Goal: Information Seeking & Learning: Stay updated

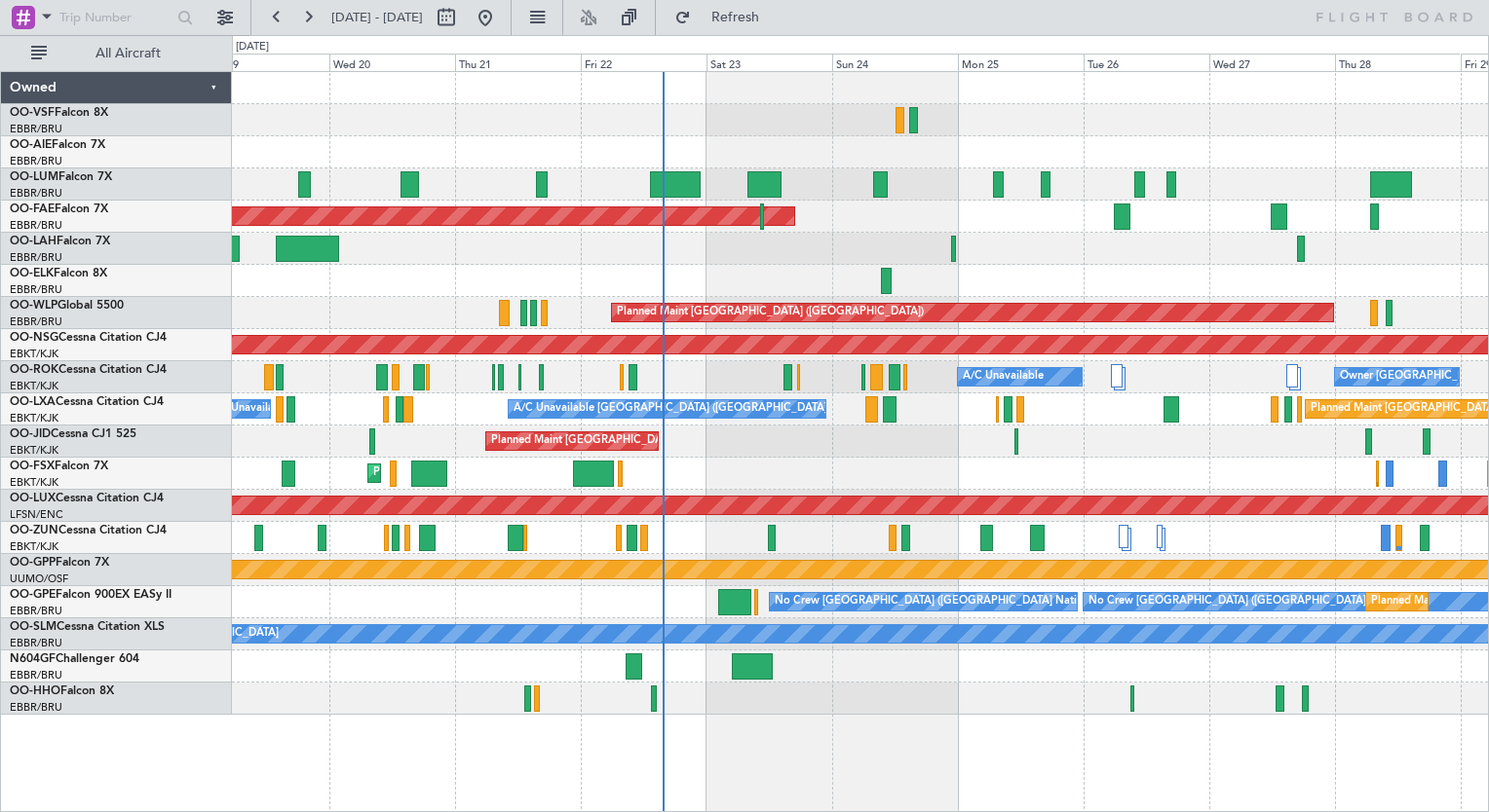
click at [619, 179] on div "Planned Maint [GEOGRAPHIC_DATA] ([GEOGRAPHIC_DATA] National) Planned Maint [GEO…" at bounding box center [861, 393] width 1257 height 643
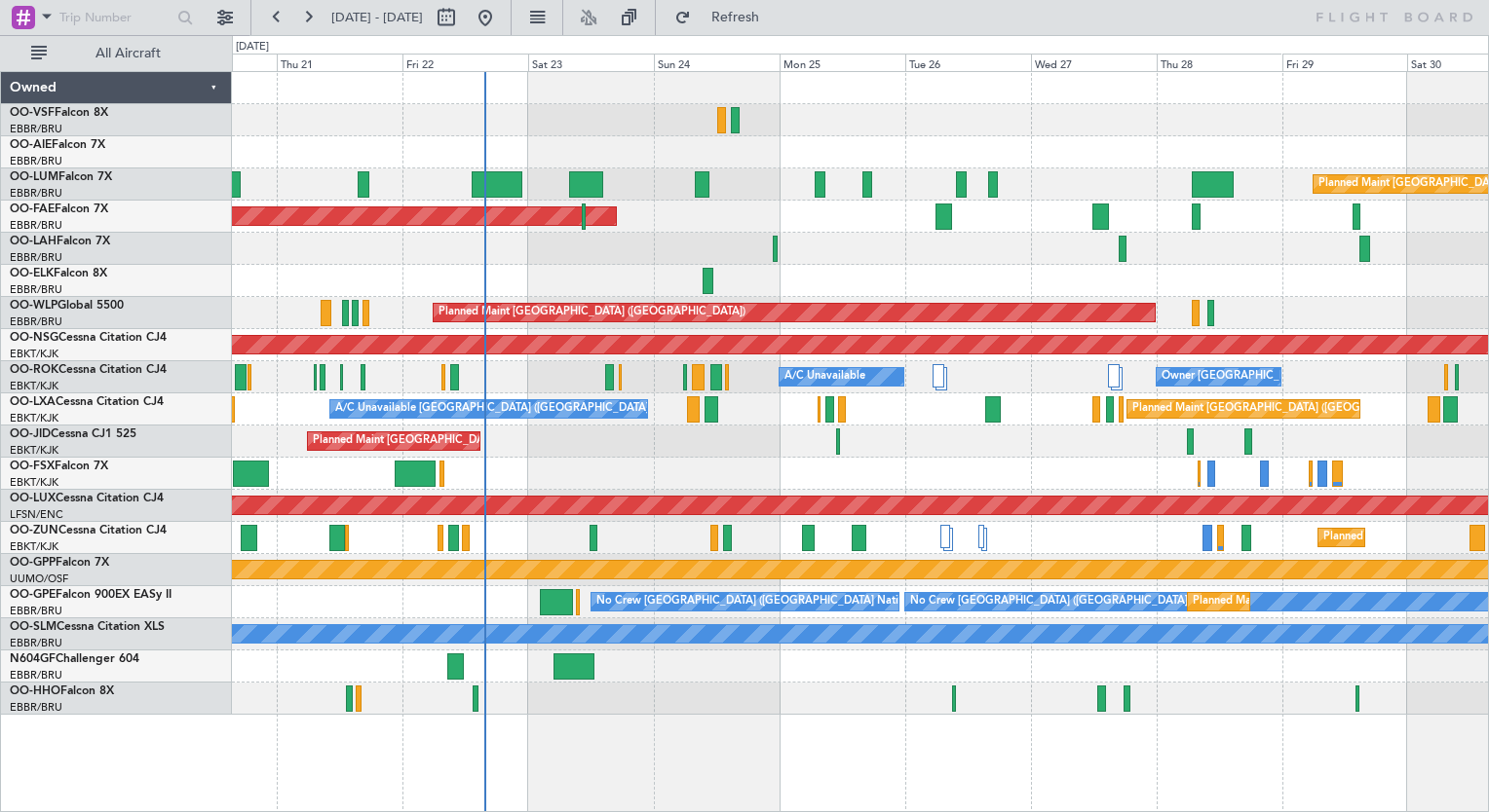
click at [499, 143] on div "Planned Maint [GEOGRAPHIC_DATA] ([GEOGRAPHIC_DATA])" at bounding box center [861, 153] width 1257 height 32
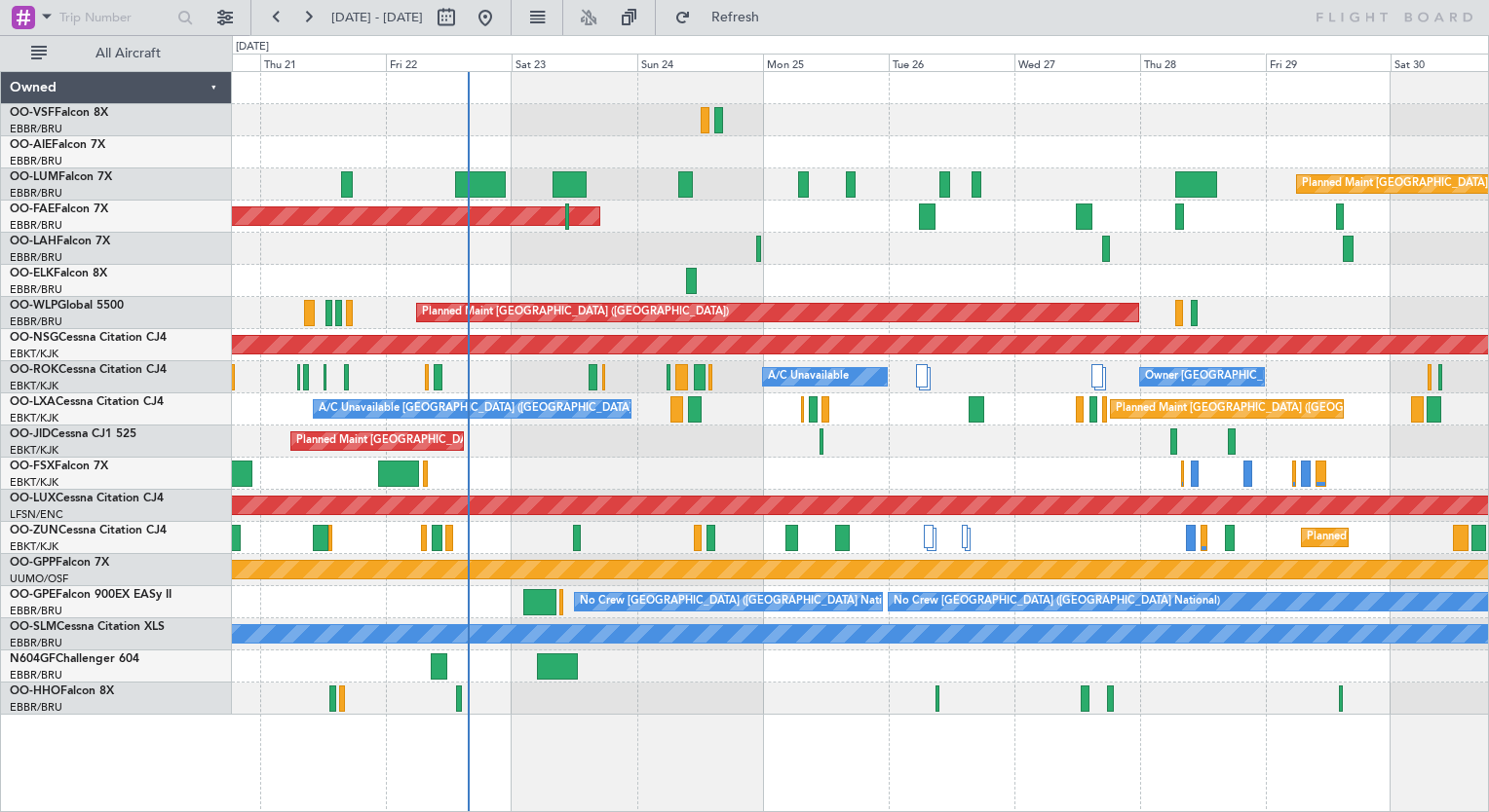
click at [446, 123] on div at bounding box center [861, 120] width 1257 height 32
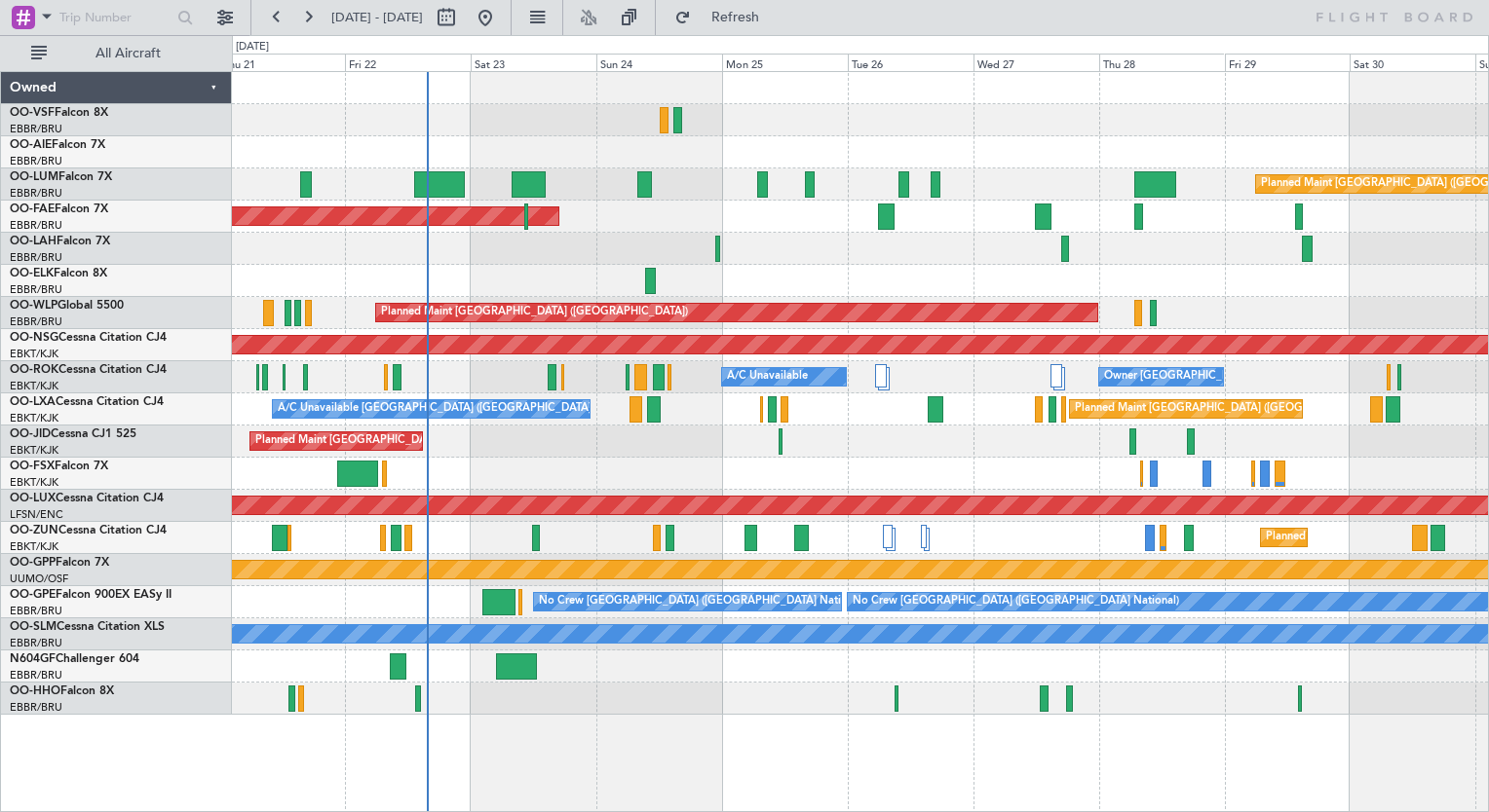
click at [409, 142] on div "Planned Maint [GEOGRAPHIC_DATA] ([GEOGRAPHIC_DATA])" at bounding box center [861, 153] width 1257 height 32
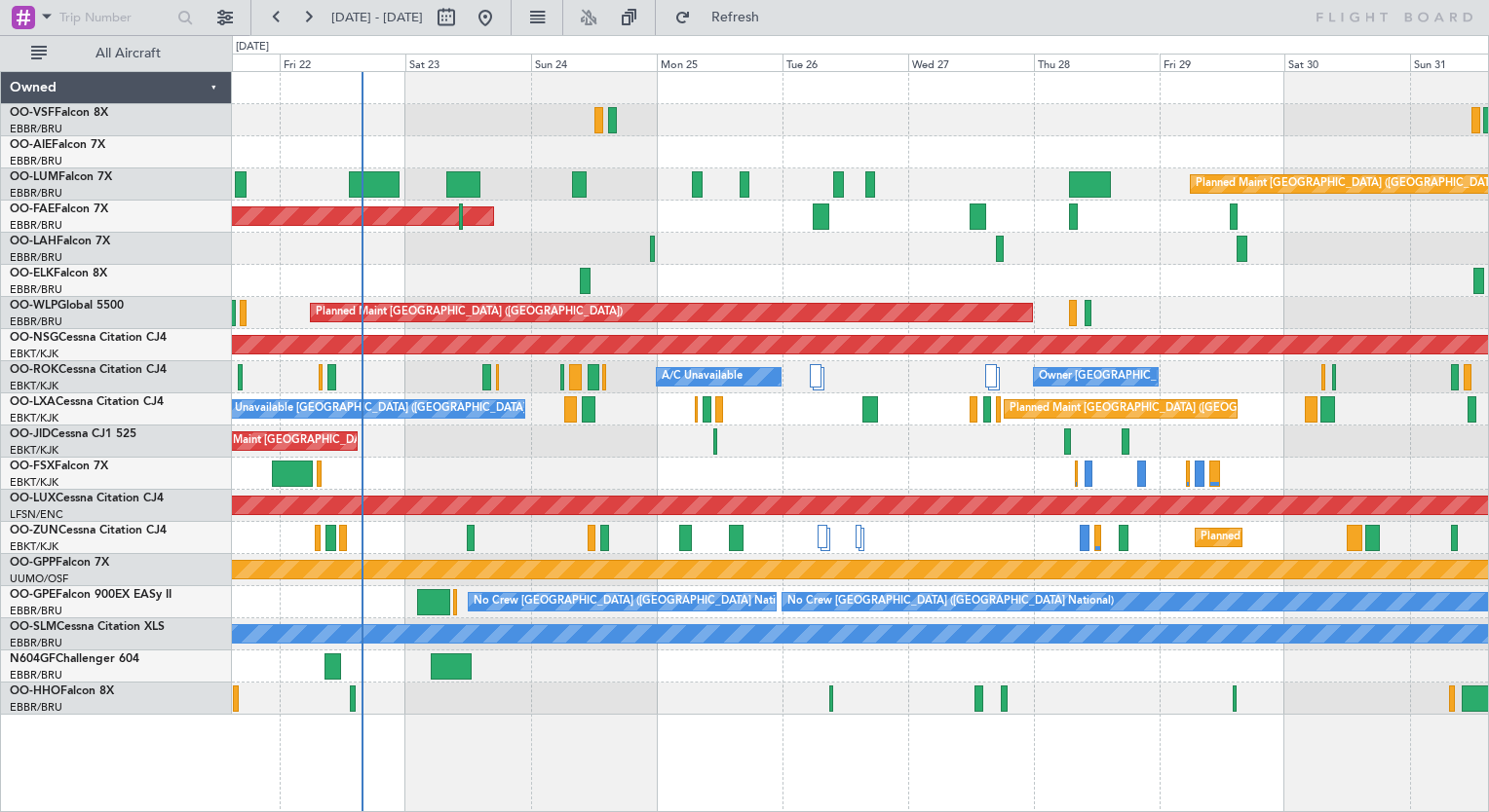
click at [369, 145] on div "Planned Maint [GEOGRAPHIC_DATA] ([GEOGRAPHIC_DATA])" at bounding box center [861, 153] width 1257 height 32
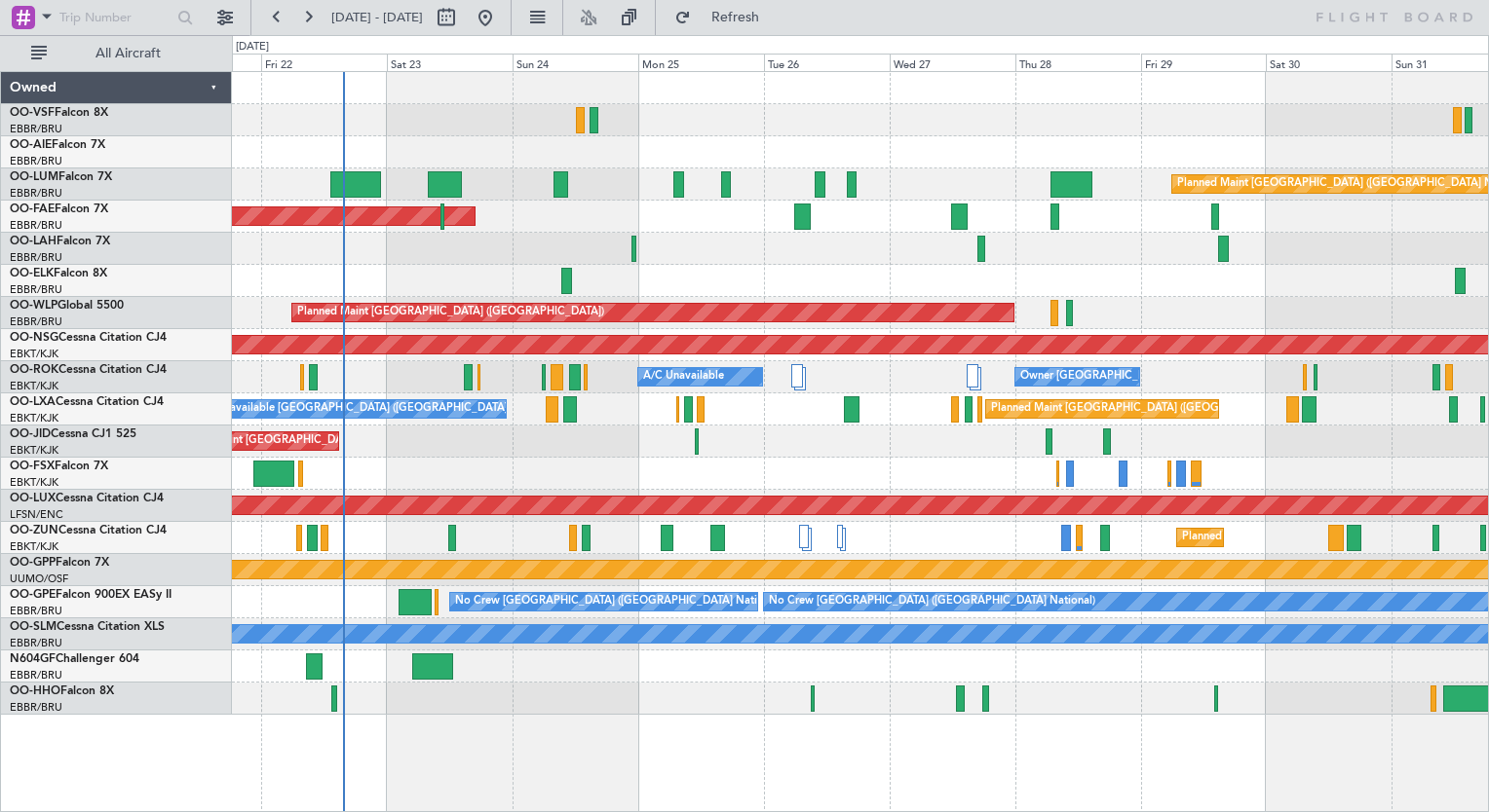
click at [423, 150] on div "Planned Maint [GEOGRAPHIC_DATA] ([GEOGRAPHIC_DATA])" at bounding box center [861, 153] width 1257 height 32
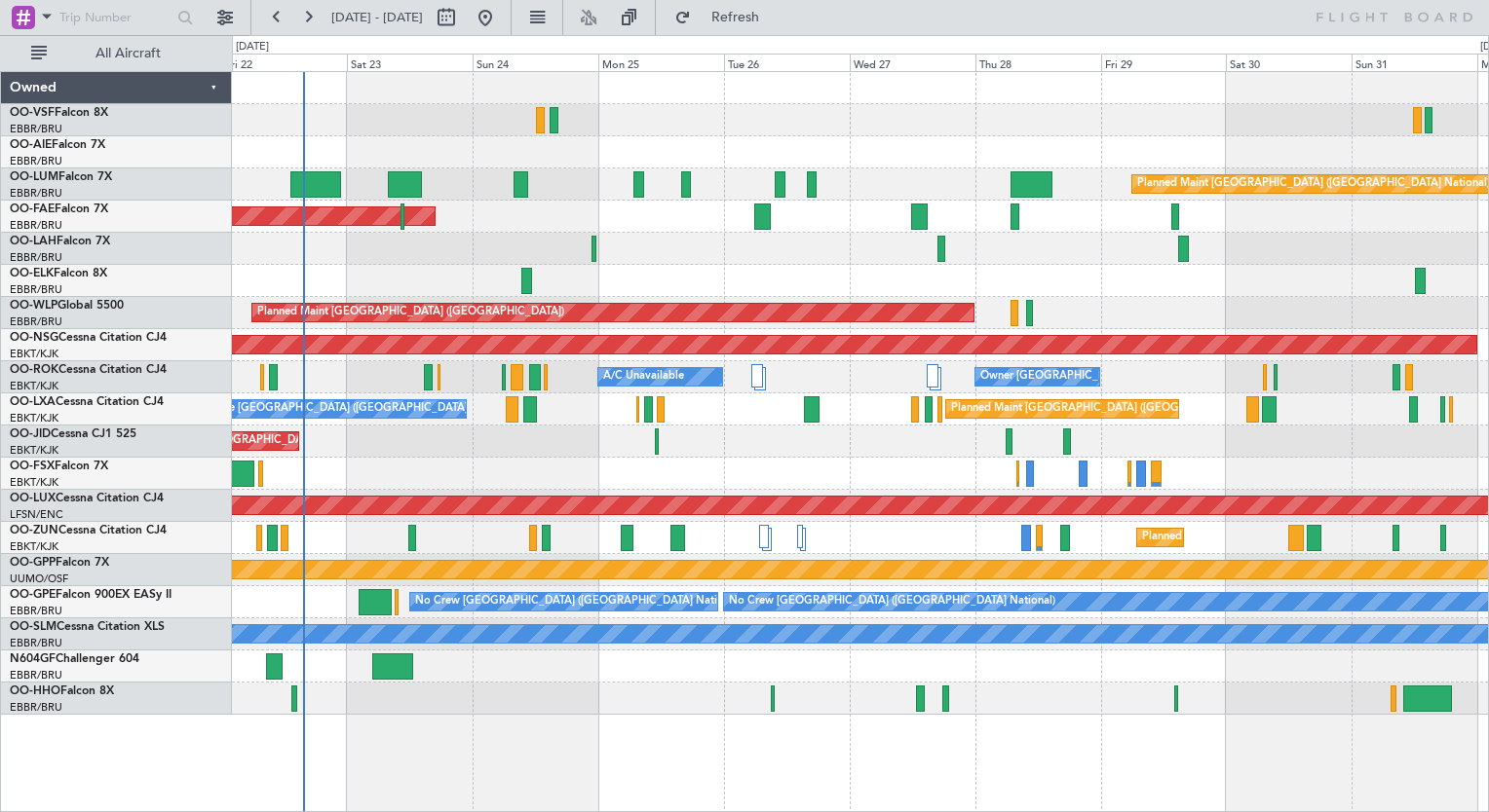
click at [394, 239] on div "Planned Maint [PERSON_NAME]-[GEOGRAPHIC_DATA][PERSON_NAME] ([GEOGRAPHIC_DATA][P…" at bounding box center [861, 249] width 1257 height 32
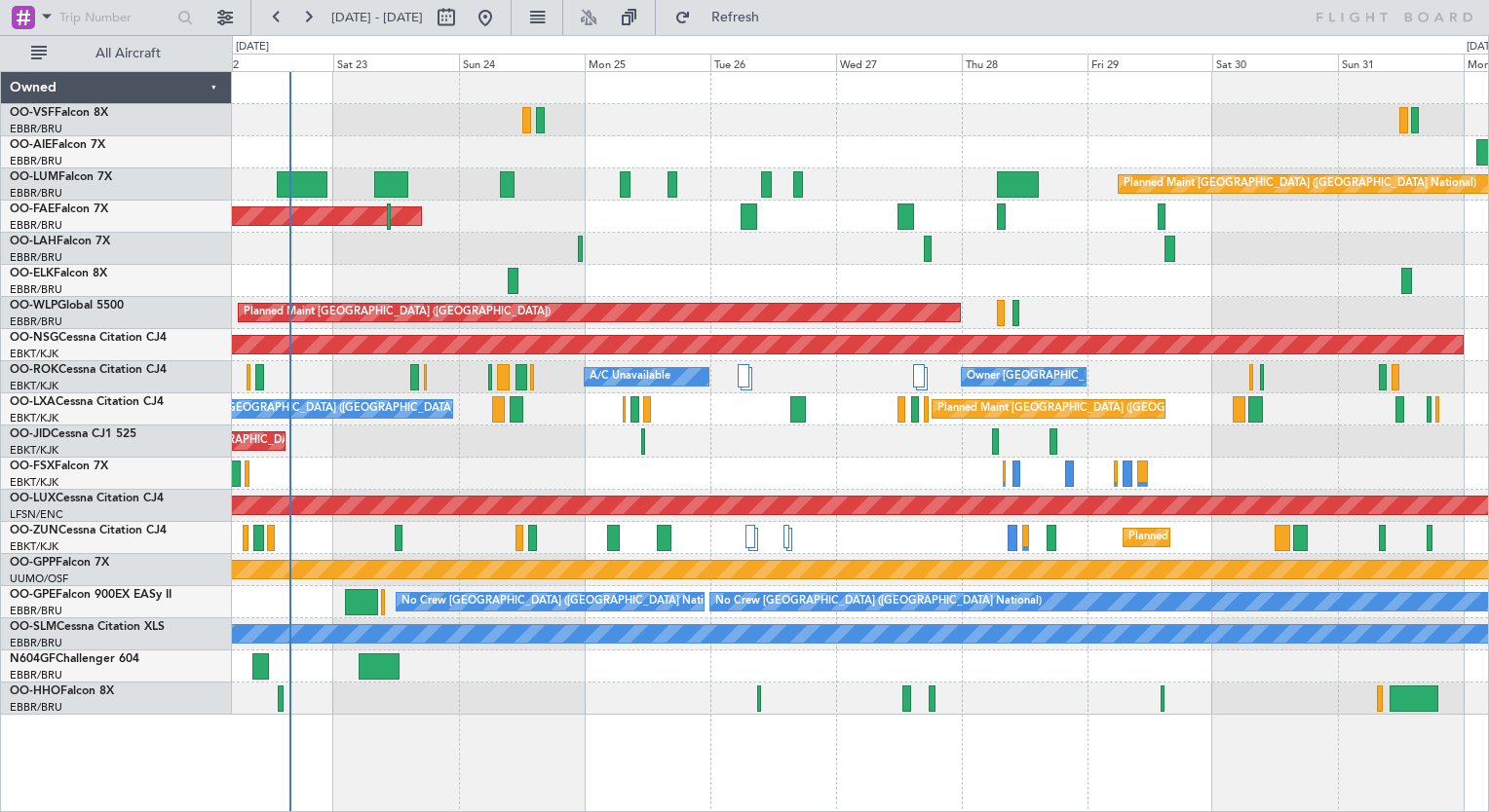
click at [366, 276] on div at bounding box center [861, 281] width 1257 height 32
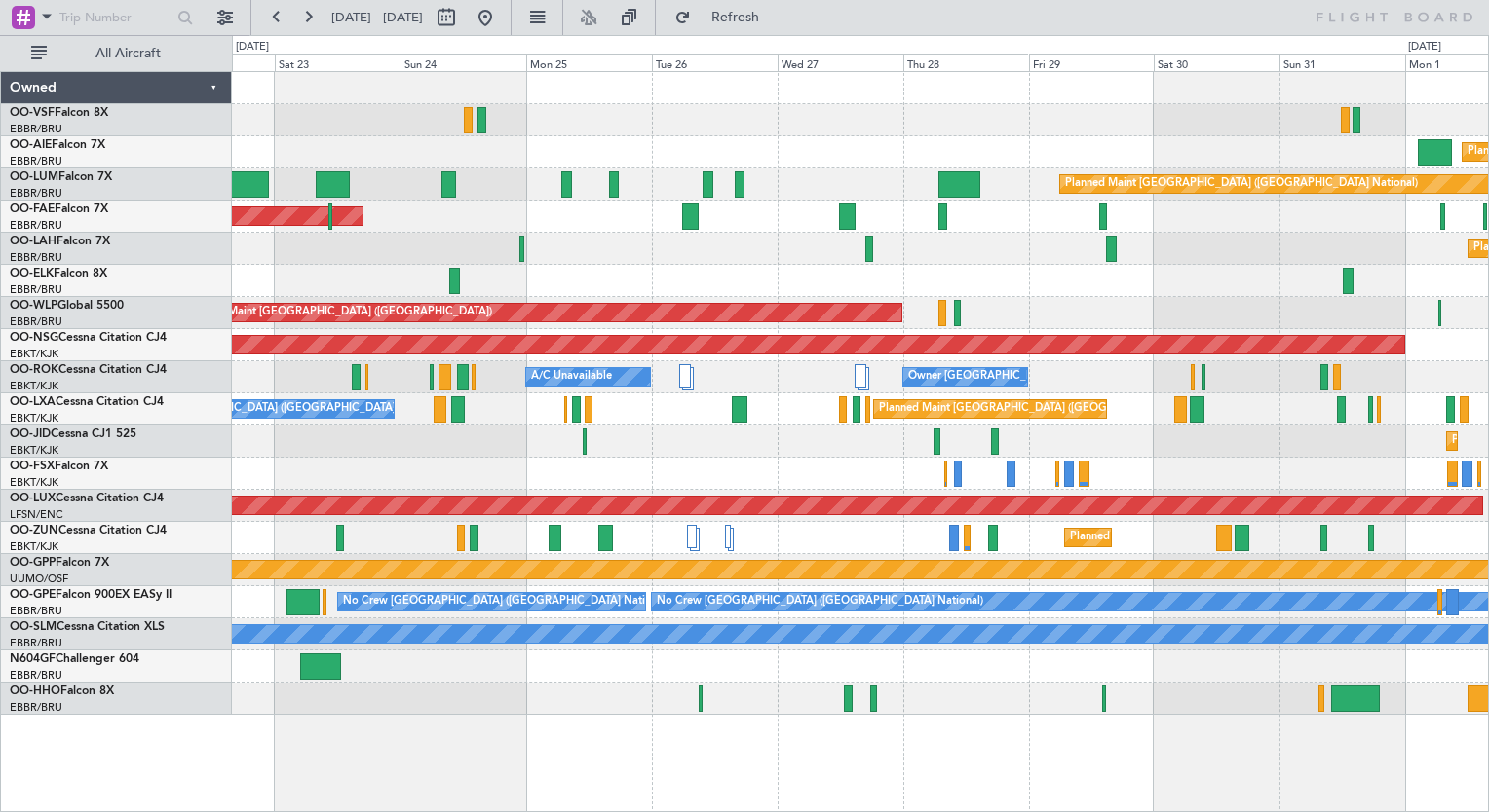
click at [312, 469] on div "Planned Maint Kortrijk-[GEOGRAPHIC_DATA]" at bounding box center [861, 473] width 1257 height 32
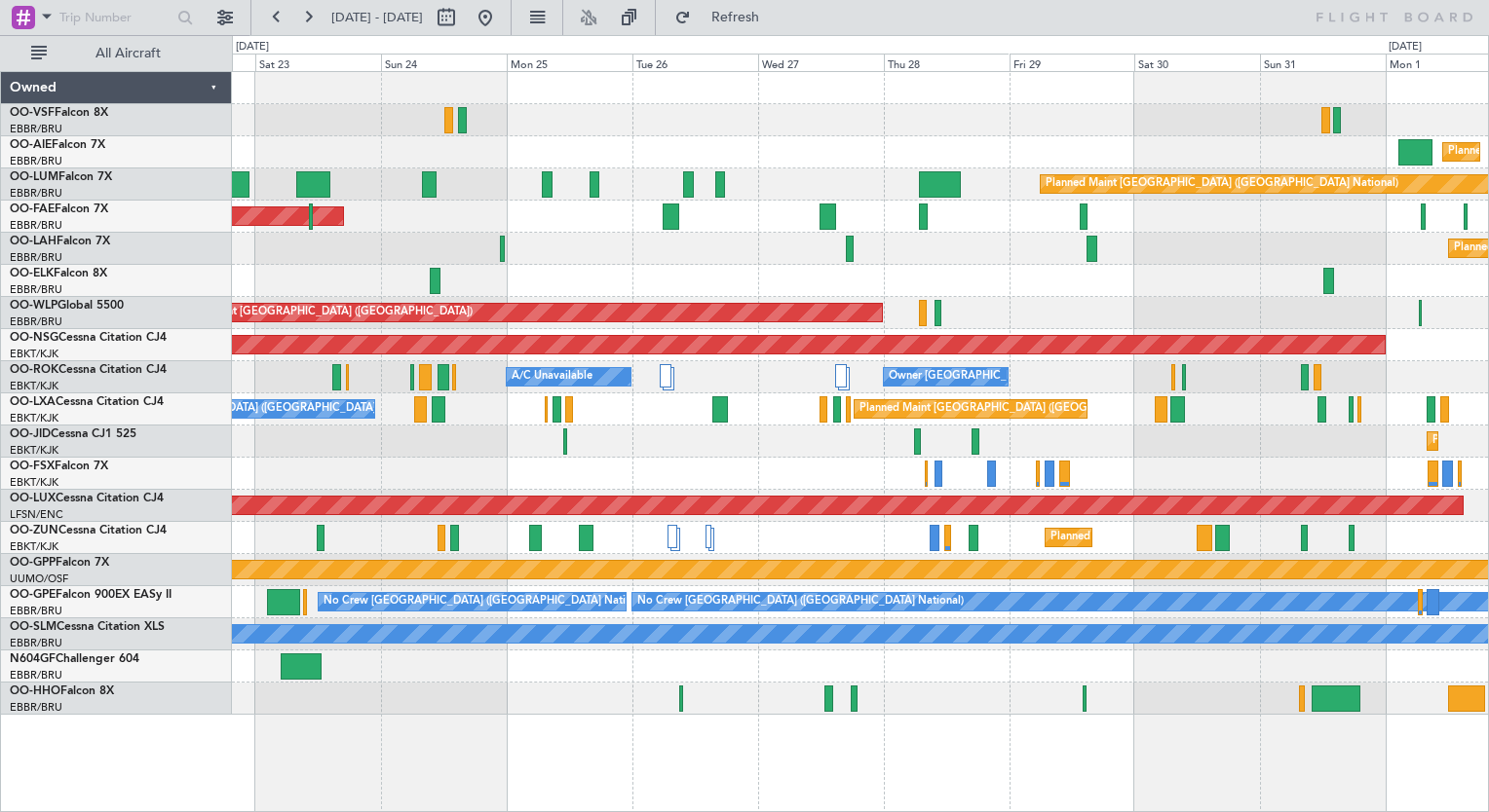
click at [364, 447] on div "Planned Maint Kortrijk-[GEOGRAPHIC_DATA] Planned Maint [GEOGRAPHIC_DATA] ([GEOG…" at bounding box center [861, 441] width 1257 height 32
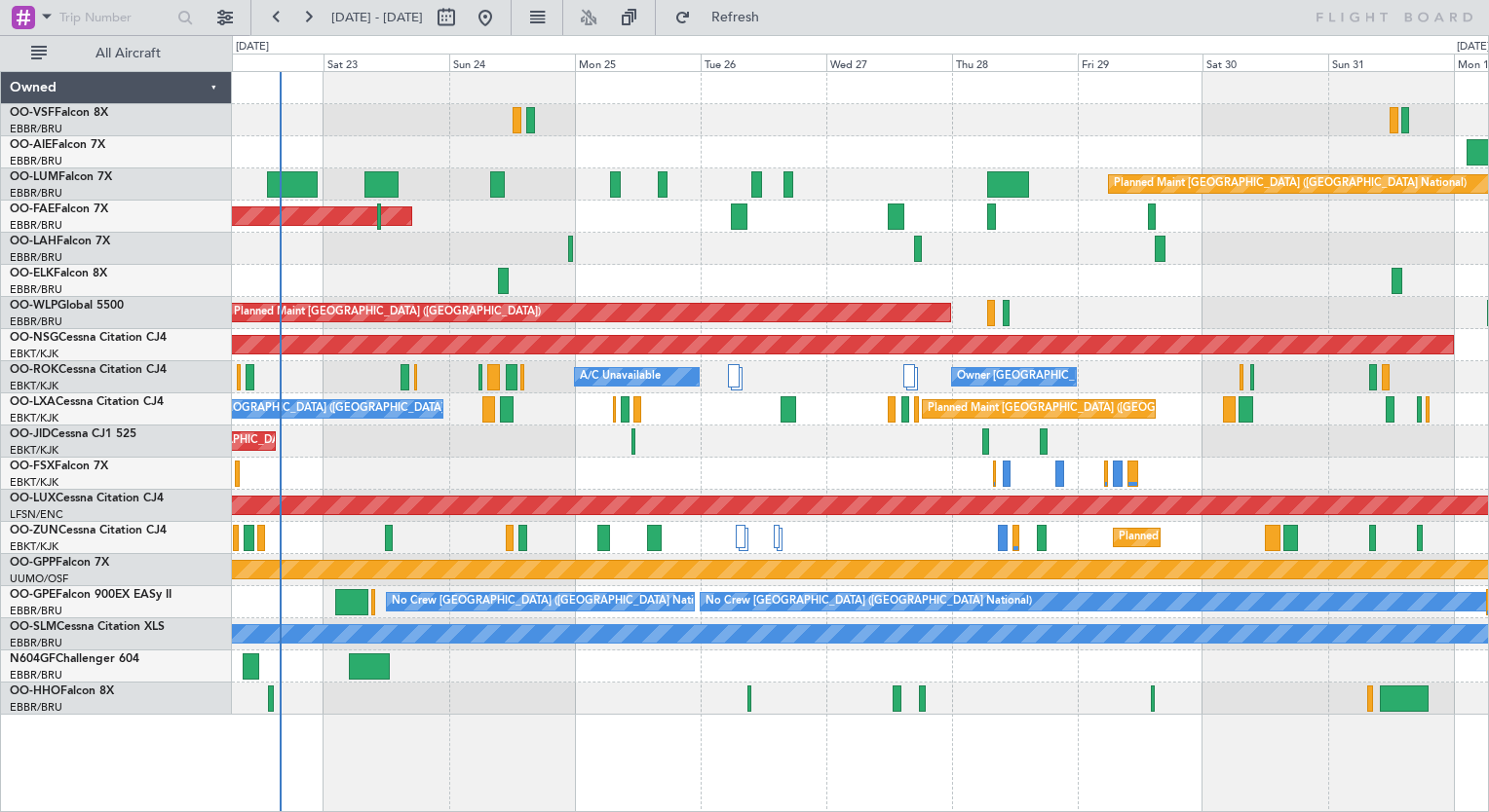
click at [331, 157] on div "Planned Maint [GEOGRAPHIC_DATA] ([GEOGRAPHIC_DATA])" at bounding box center [861, 153] width 1257 height 32
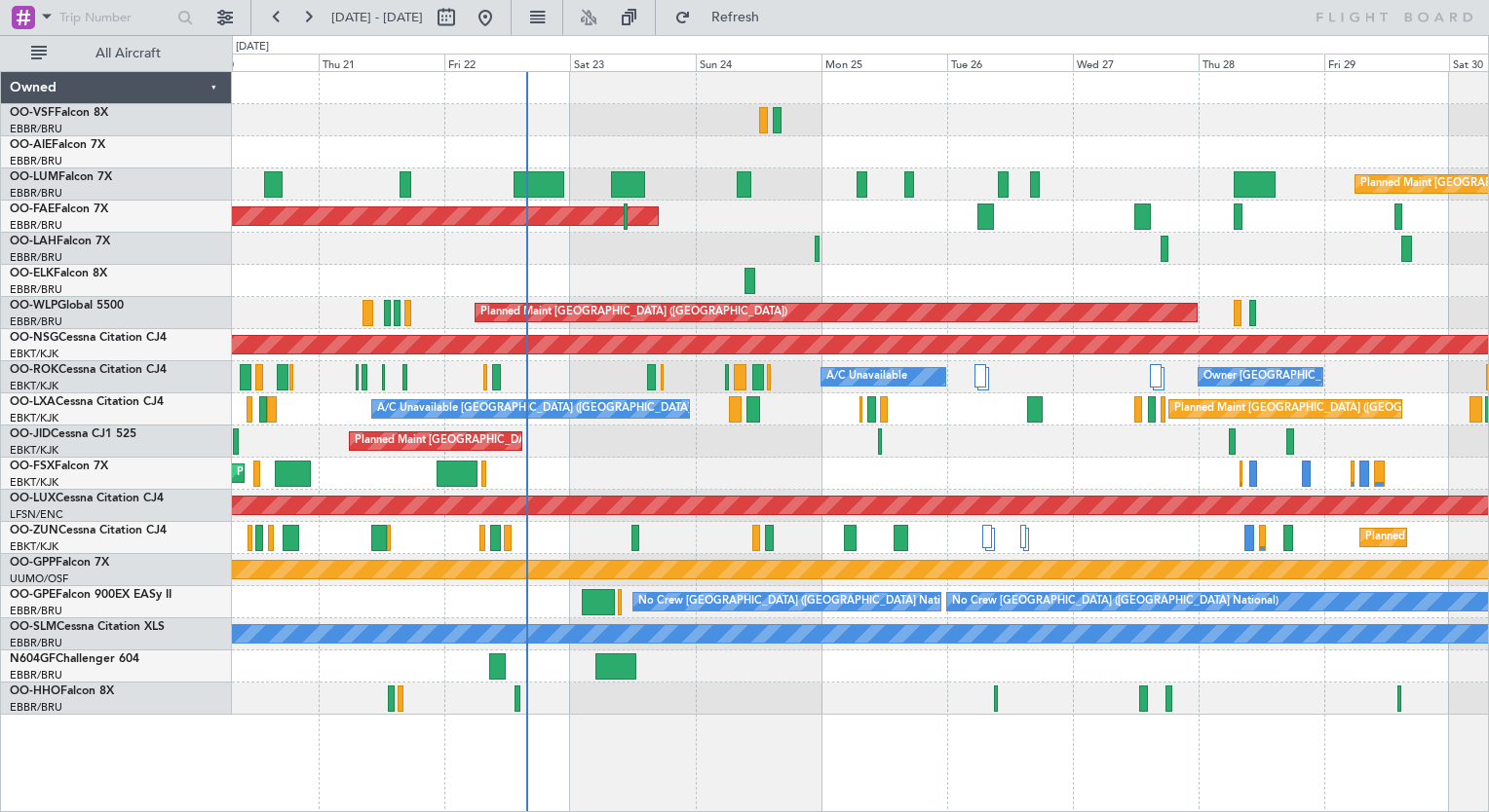
click at [570, 144] on div "Planned Maint [GEOGRAPHIC_DATA] ([GEOGRAPHIC_DATA])" at bounding box center [861, 153] width 1257 height 32
